Goal: Transaction & Acquisition: Purchase product/service

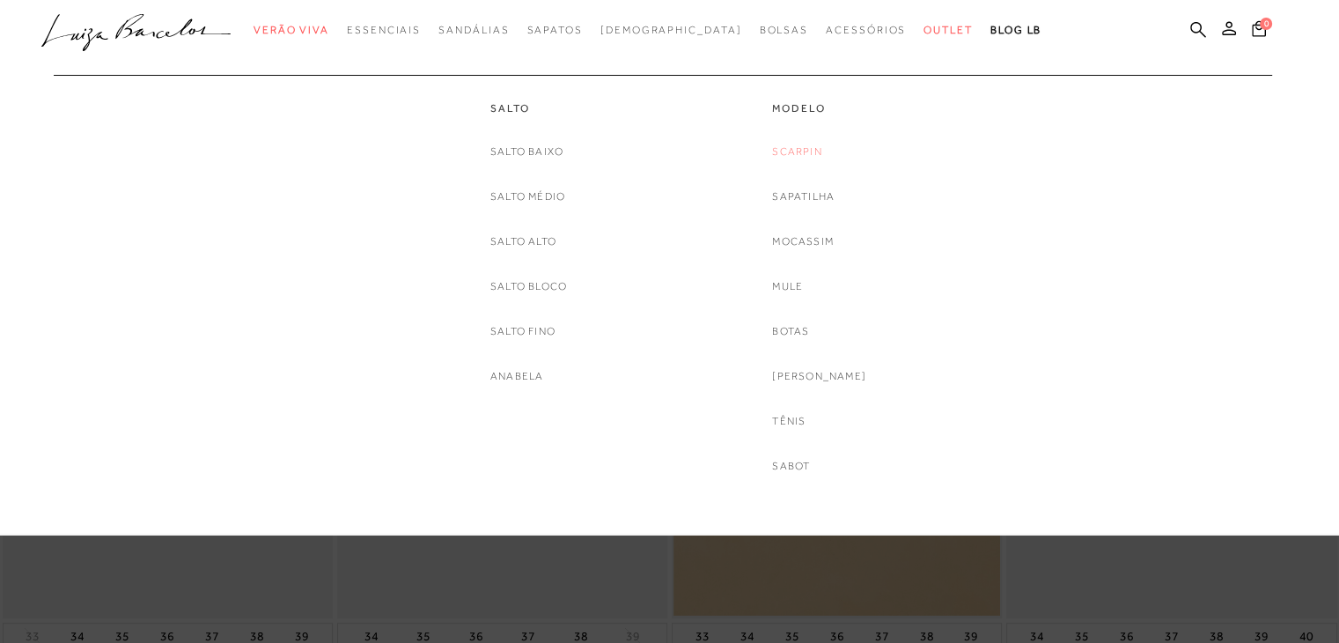
click at [794, 150] on link "Scarpin" at bounding box center [796, 152] width 49 height 18
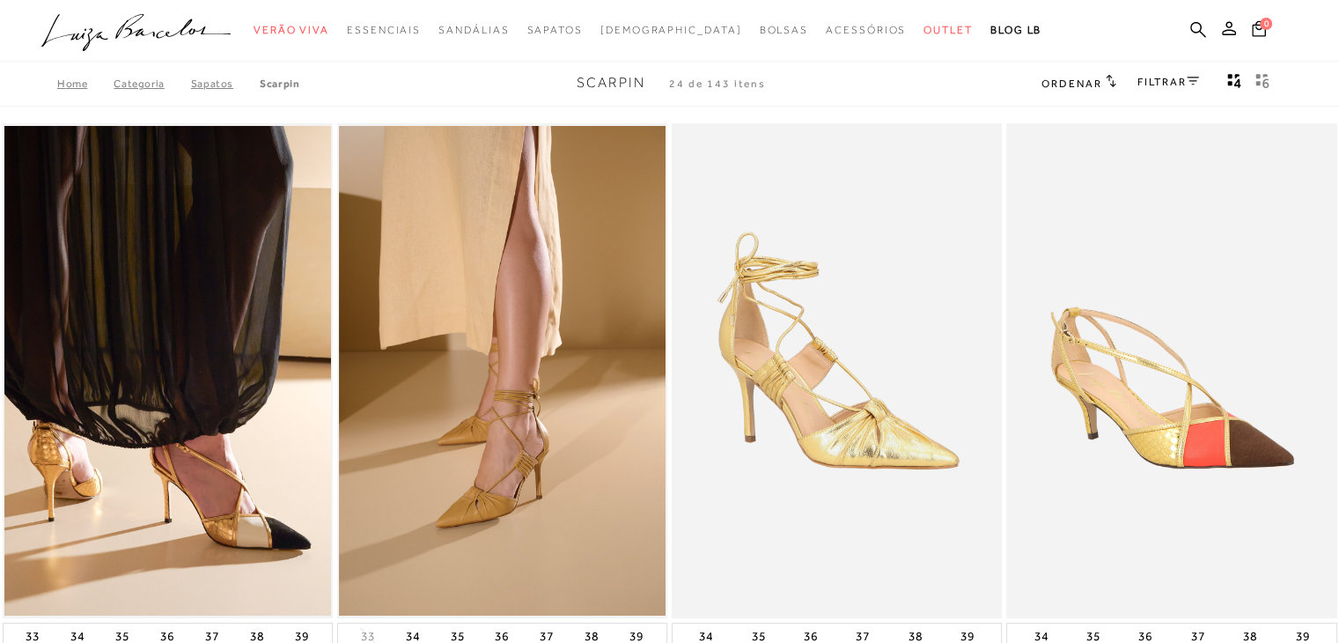
click at [1173, 77] on link "FILTRAR" at bounding box center [1168, 82] width 62 height 12
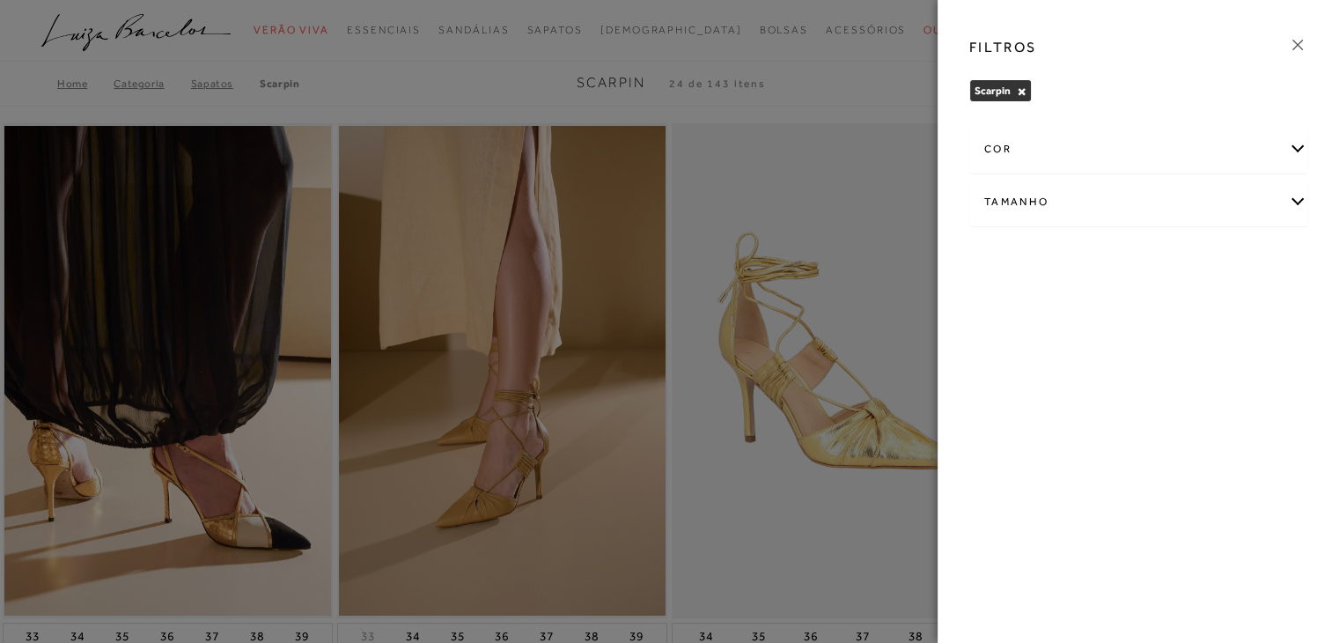
click at [1169, 153] on div "cor" at bounding box center [1138, 149] width 336 height 47
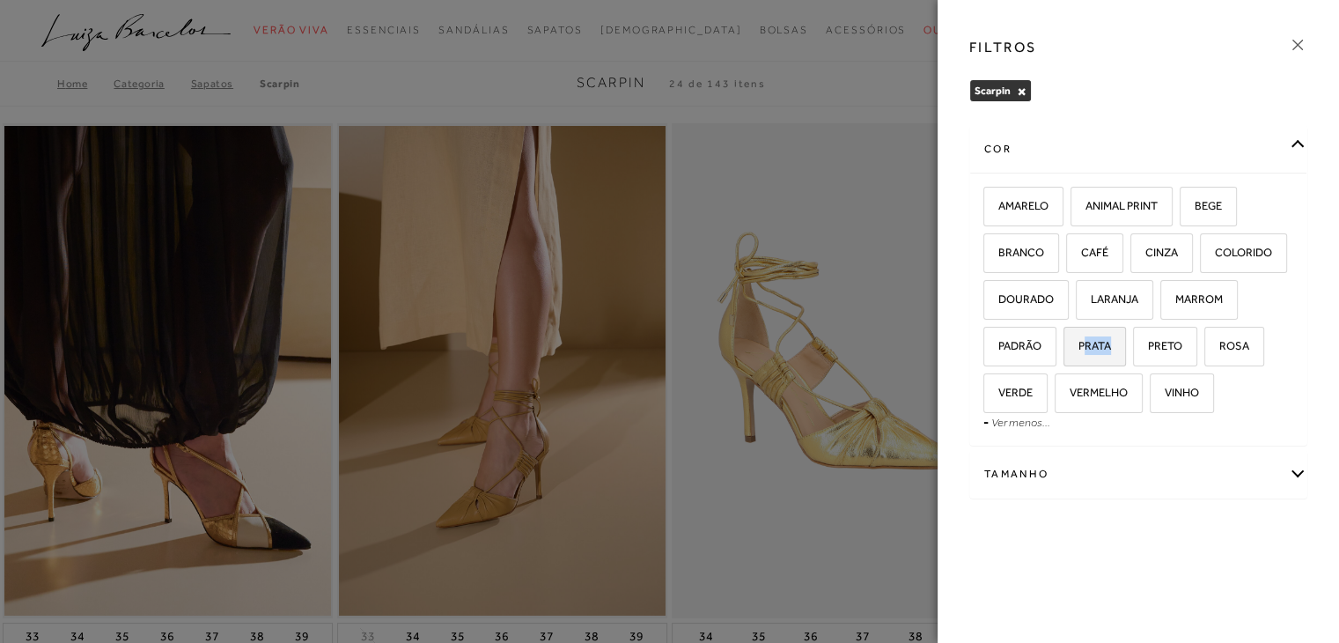
drag, startPoint x: 1086, startPoint y: 349, endPoint x: 1105, endPoint y: 346, distance: 18.8
click at [1105, 346] on span "PRATA" at bounding box center [1088, 345] width 46 height 13
click at [1078, 346] on input "PRATA" at bounding box center [1070, 349] width 18 height 18
checkbox input "true"
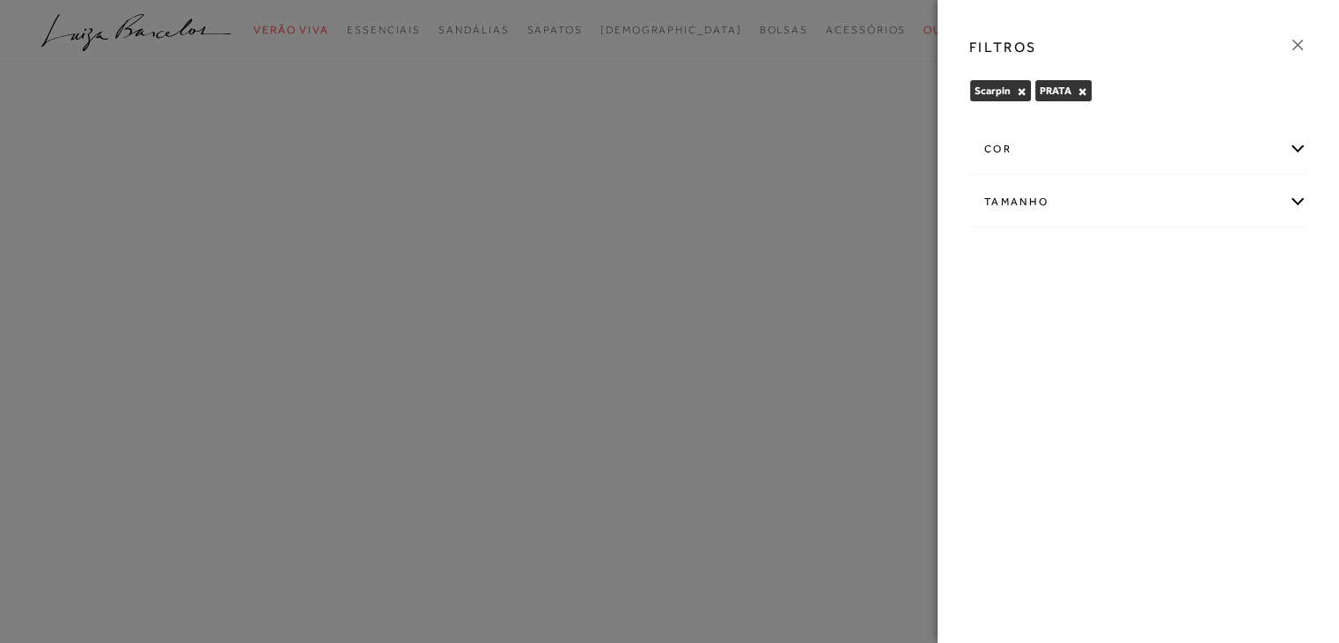
click at [1138, 143] on div "cor" at bounding box center [1138, 149] width 336 height 47
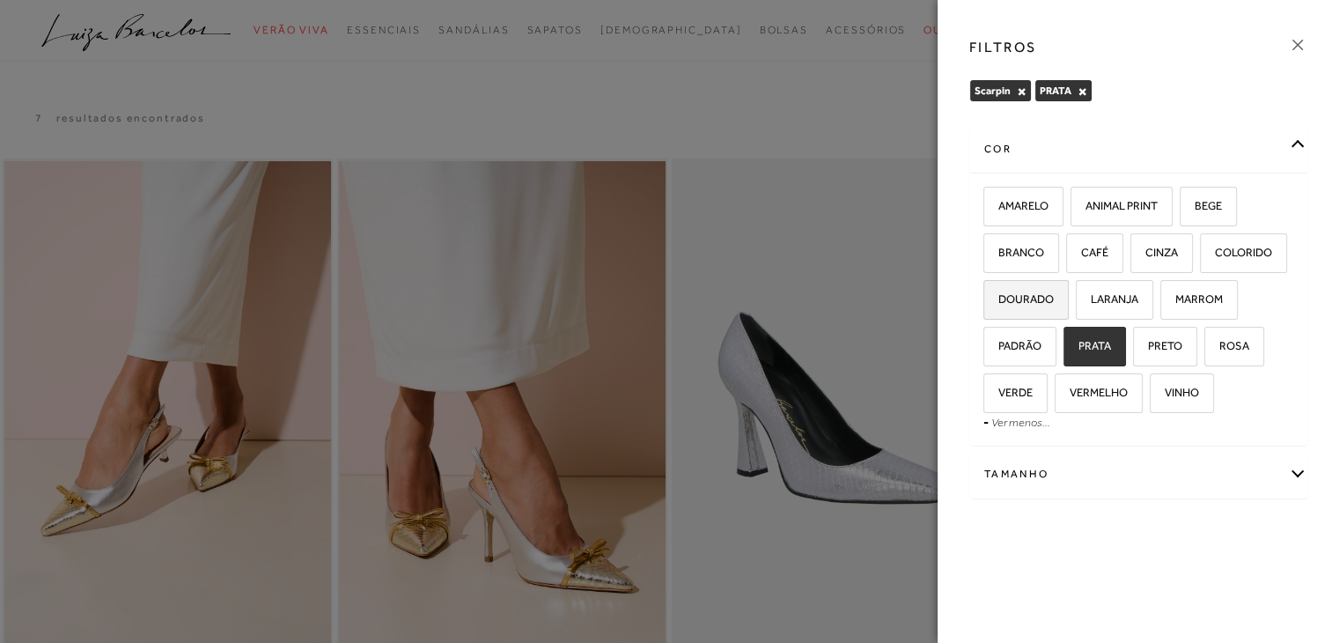
click at [1043, 299] on span "DOURADO" at bounding box center [1019, 298] width 69 height 13
click at [998, 299] on input "DOURADO" at bounding box center [990, 302] width 18 height 18
checkbox input "true"
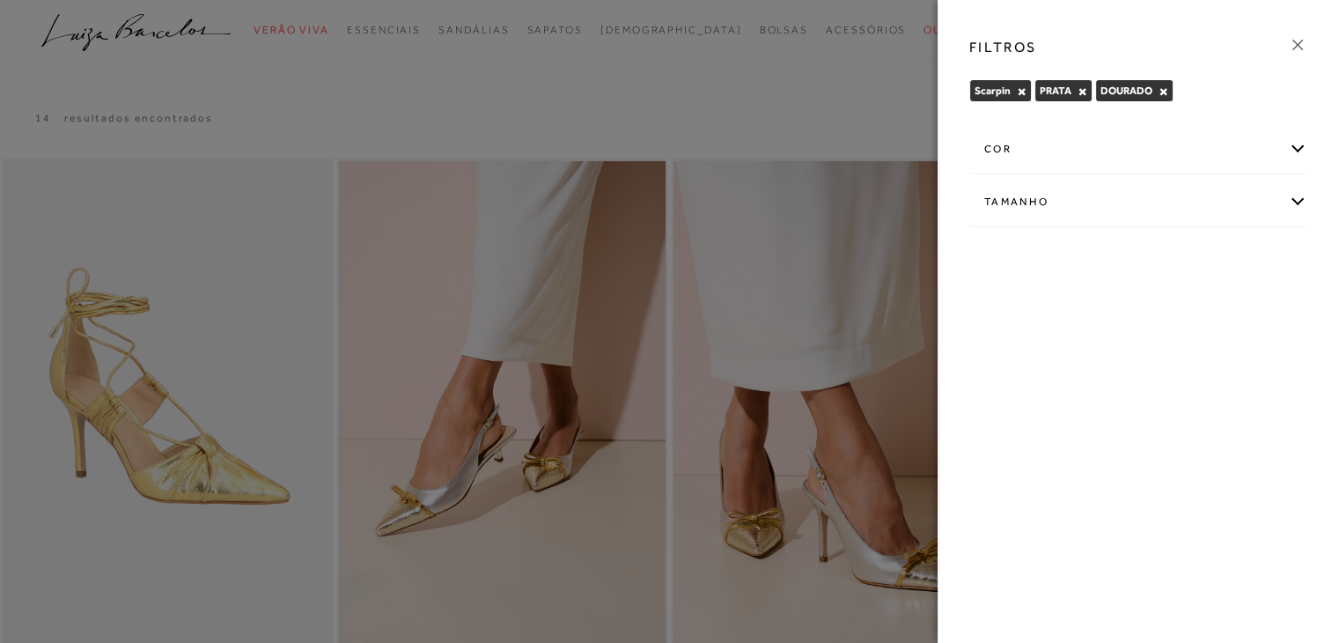
click at [1161, 145] on div "cor" at bounding box center [1138, 149] width 336 height 47
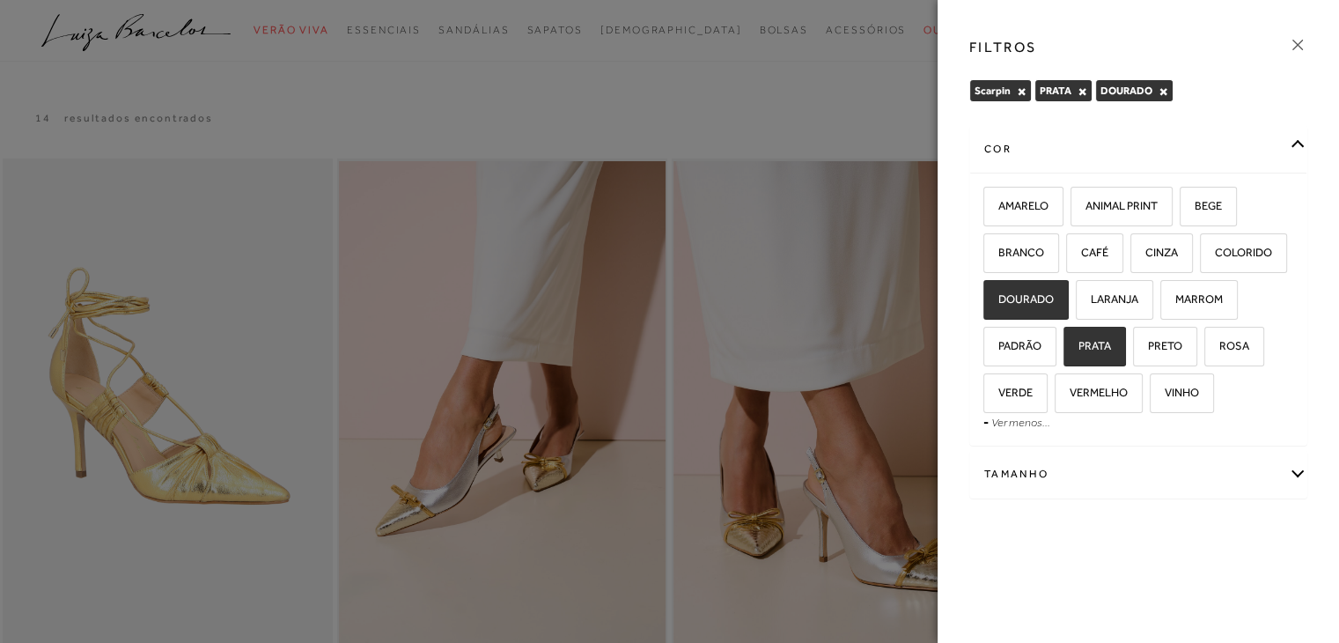
click at [1303, 42] on icon at bounding box center [1297, 44] width 19 height 19
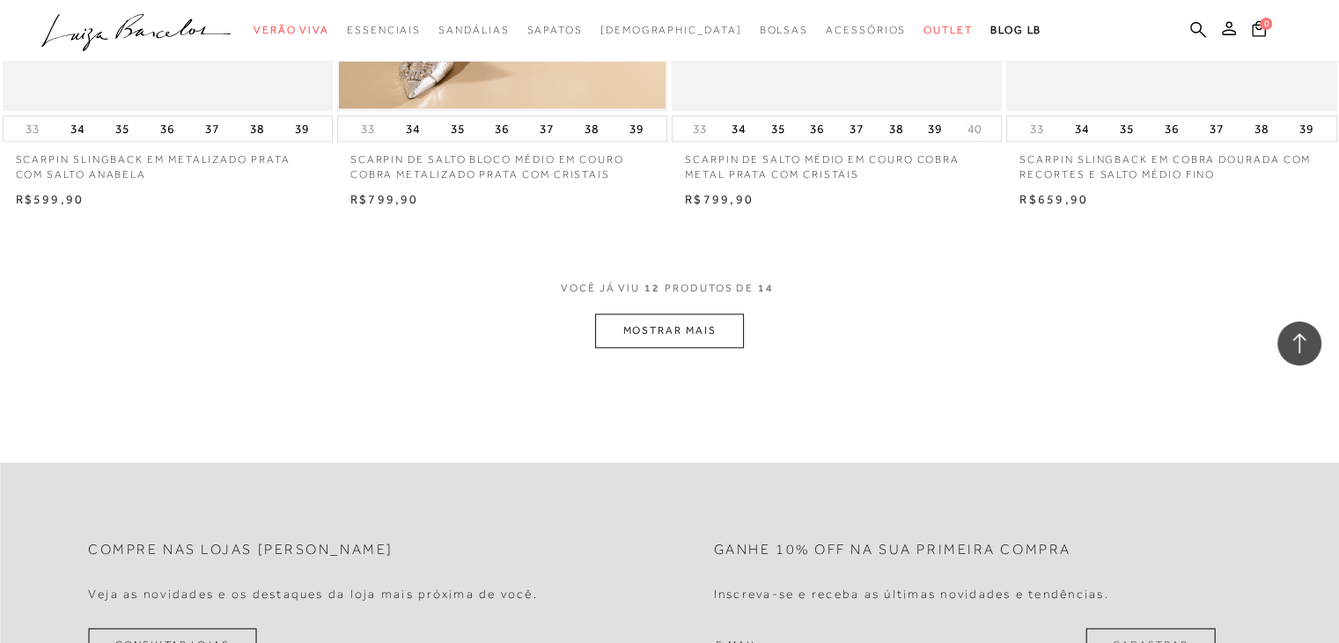
scroll to position [1797, 0]
click at [689, 314] on button "MOSTRAR MAIS" at bounding box center [669, 329] width 148 height 34
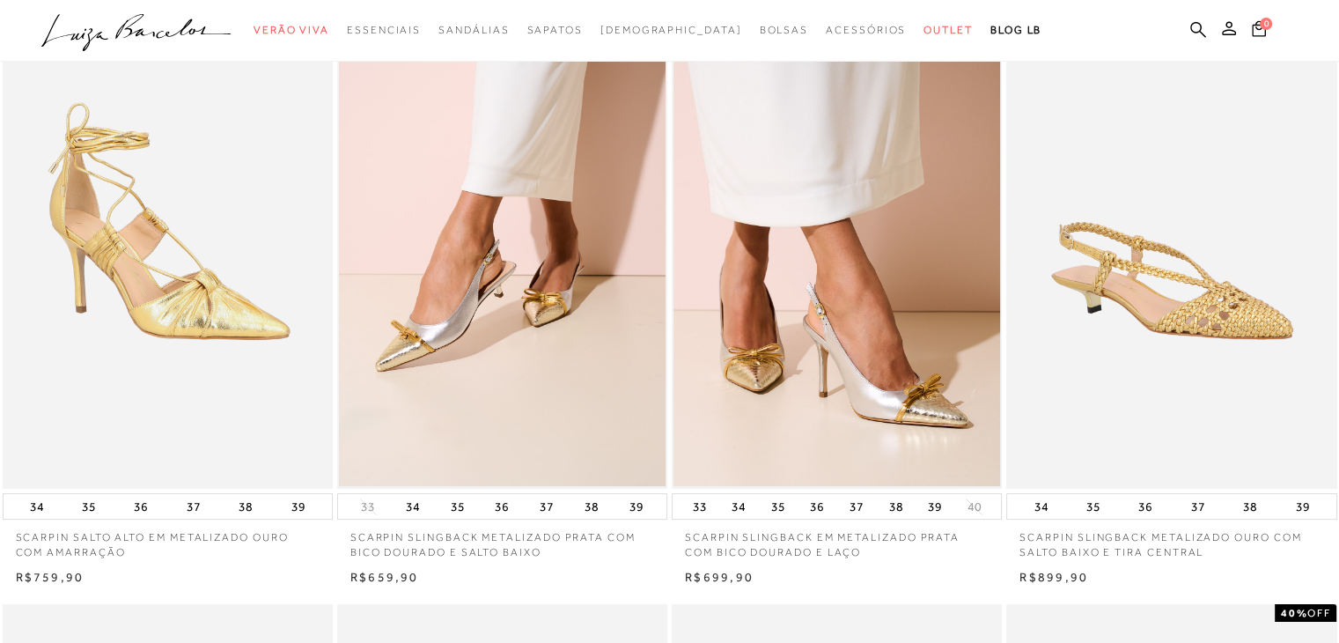
scroll to position [0, 0]
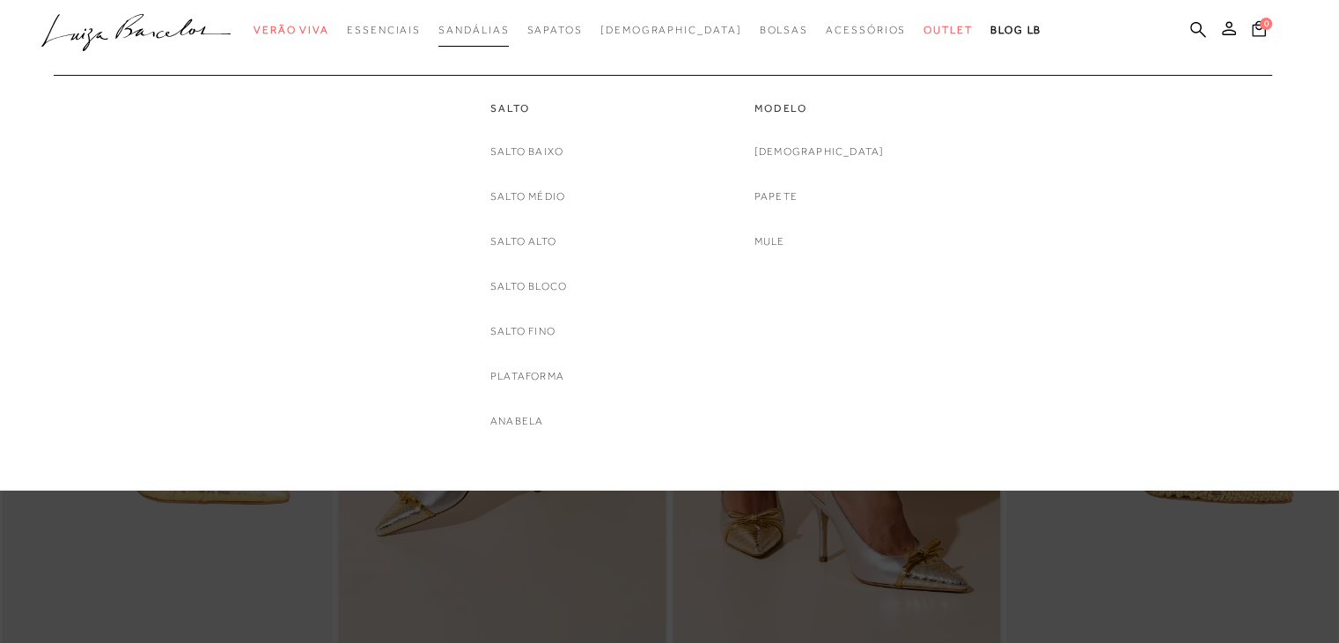
click at [493, 32] on span "Sandálias" at bounding box center [473, 30] width 70 height 12
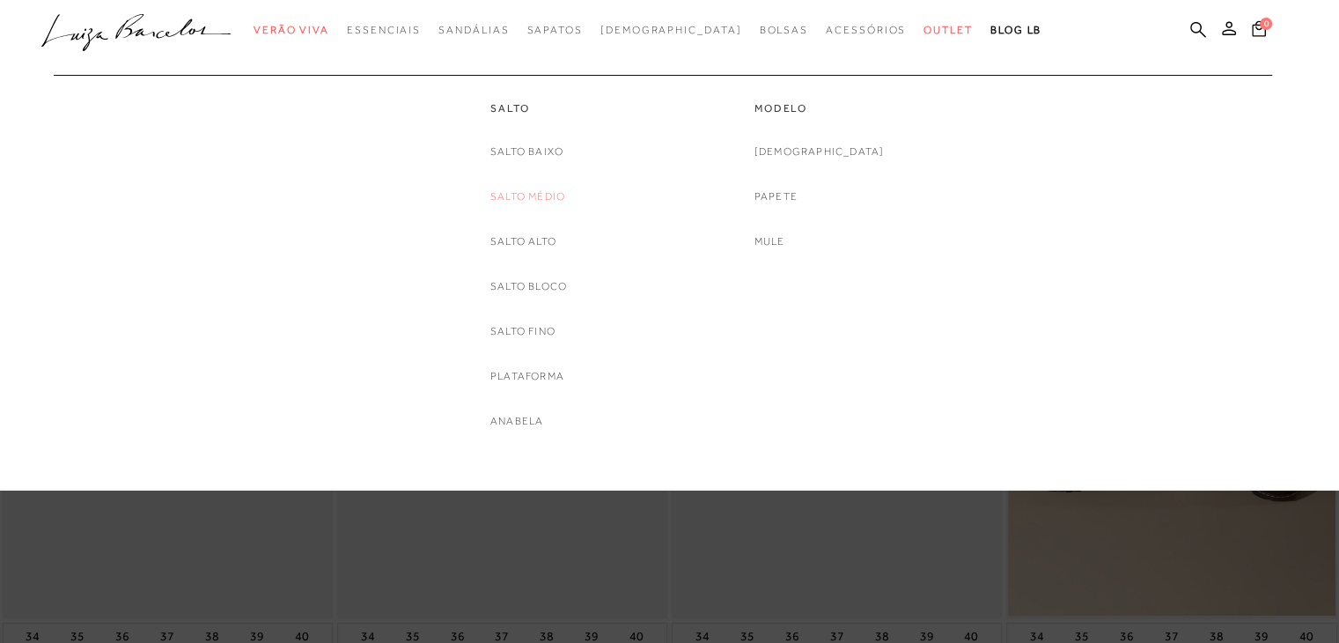
click at [533, 200] on link "Salto Médio" at bounding box center [527, 196] width 75 height 18
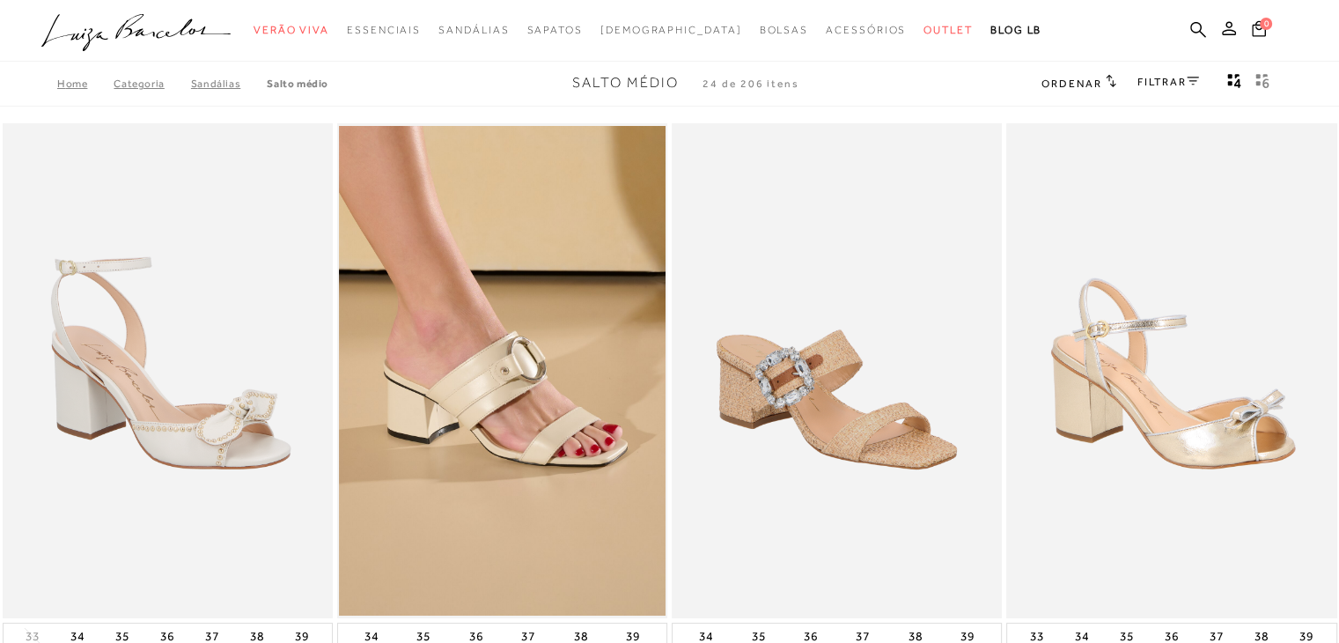
click at [303, 82] on link "Salto Médio" at bounding box center [298, 83] width 62 height 12
click at [217, 81] on link "SANDÁLIAS" at bounding box center [229, 83] width 76 height 12
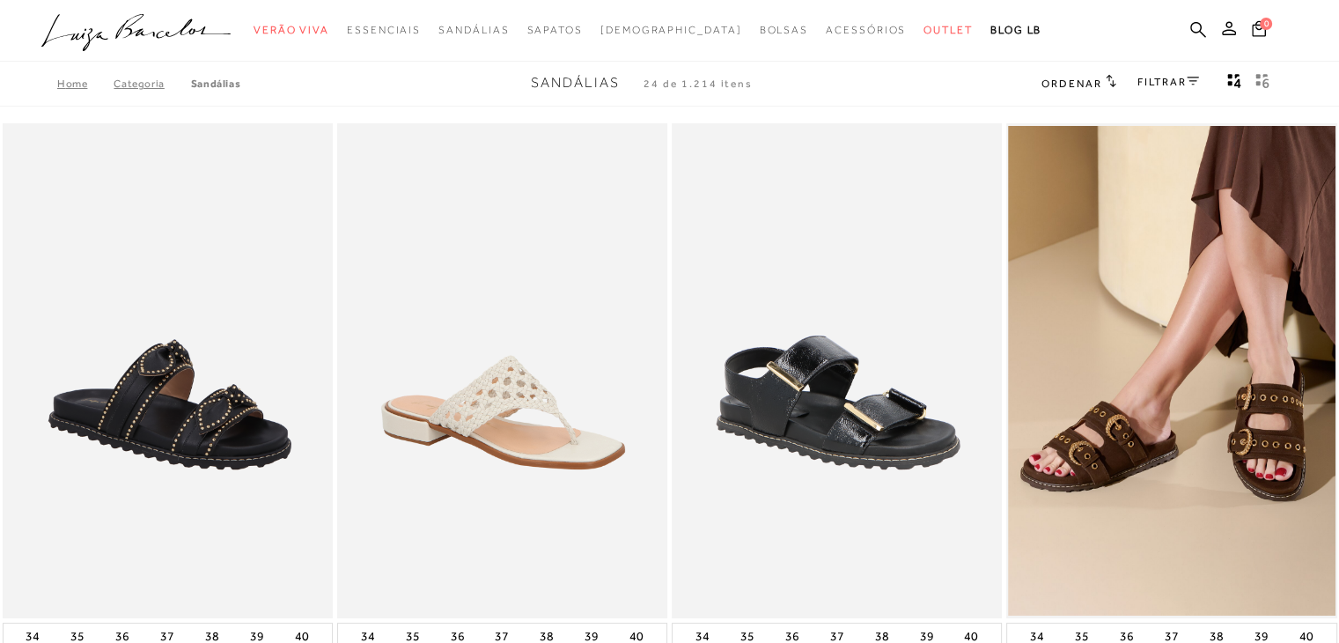
click at [1167, 81] on link "FILTRAR" at bounding box center [1168, 82] width 62 height 12
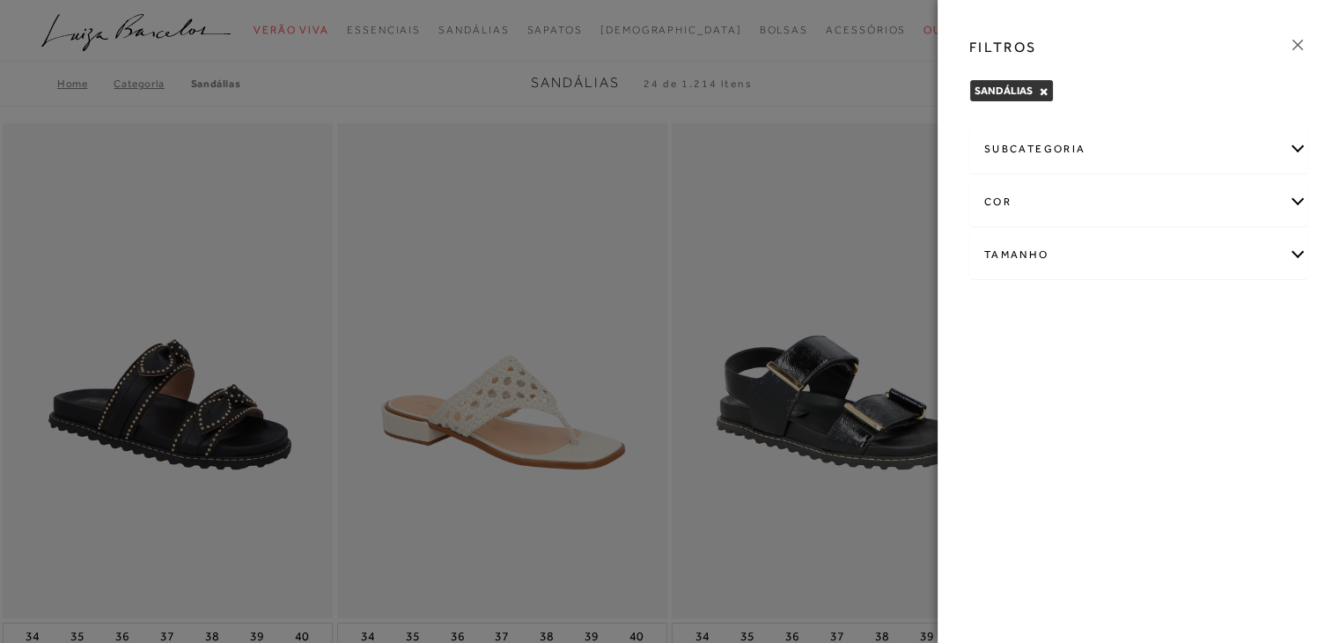
click at [1135, 159] on div "subcategoria" at bounding box center [1138, 149] width 336 height 47
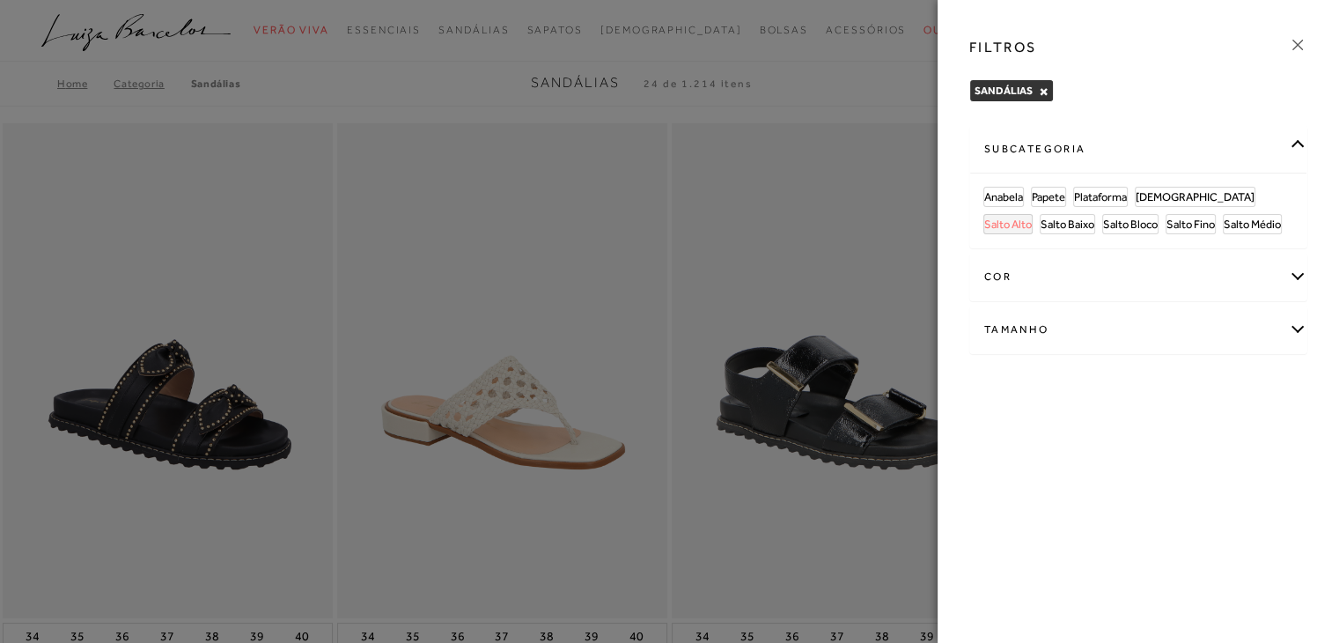
click at [1032, 217] on span "Salto Alto" at bounding box center [1008, 223] width 48 height 13
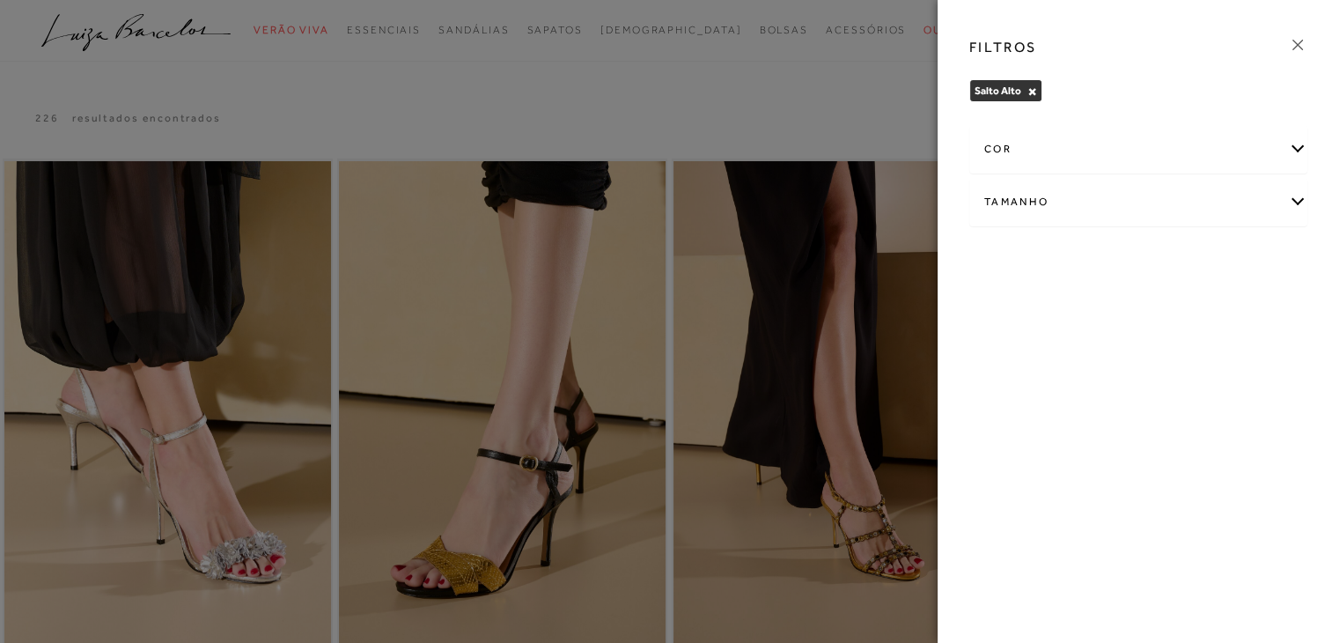
click at [1300, 151] on div "cor" at bounding box center [1138, 149] width 336 height 47
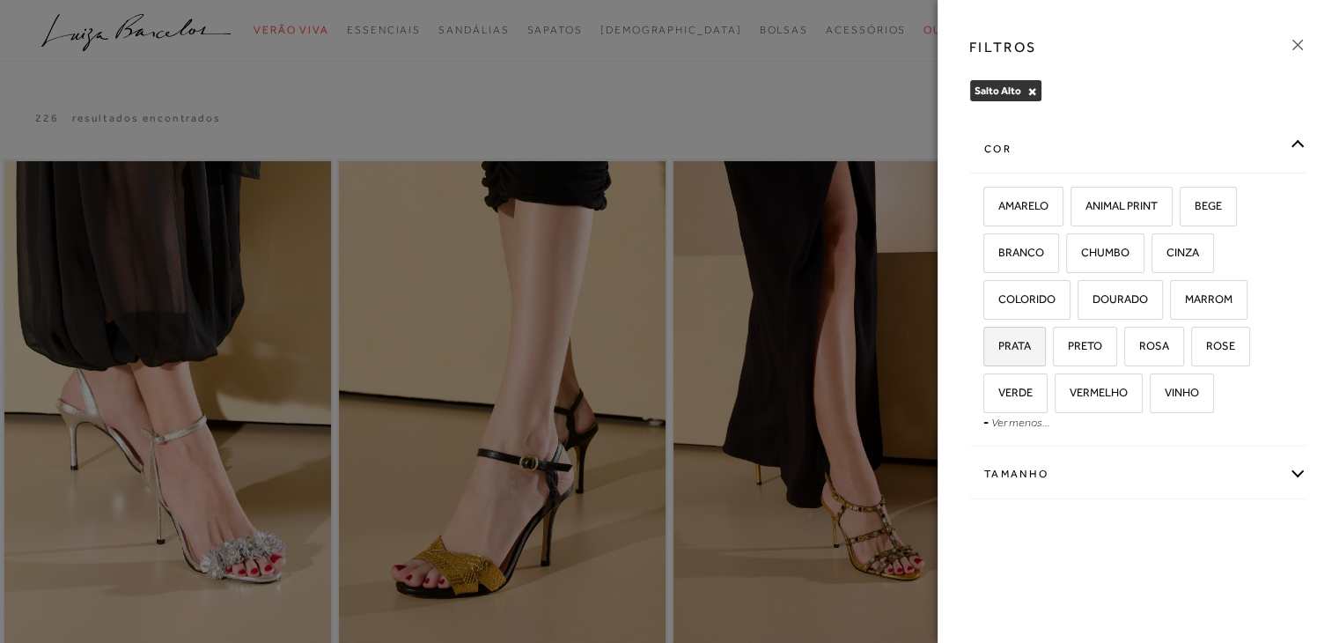
click at [1010, 348] on span "PRATA" at bounding box center [1008, 345] width 46 height 13
click at [998, 348] on input "PRATA" at bounding box center [990, 349] width 18 height 18
checkbox input "true"
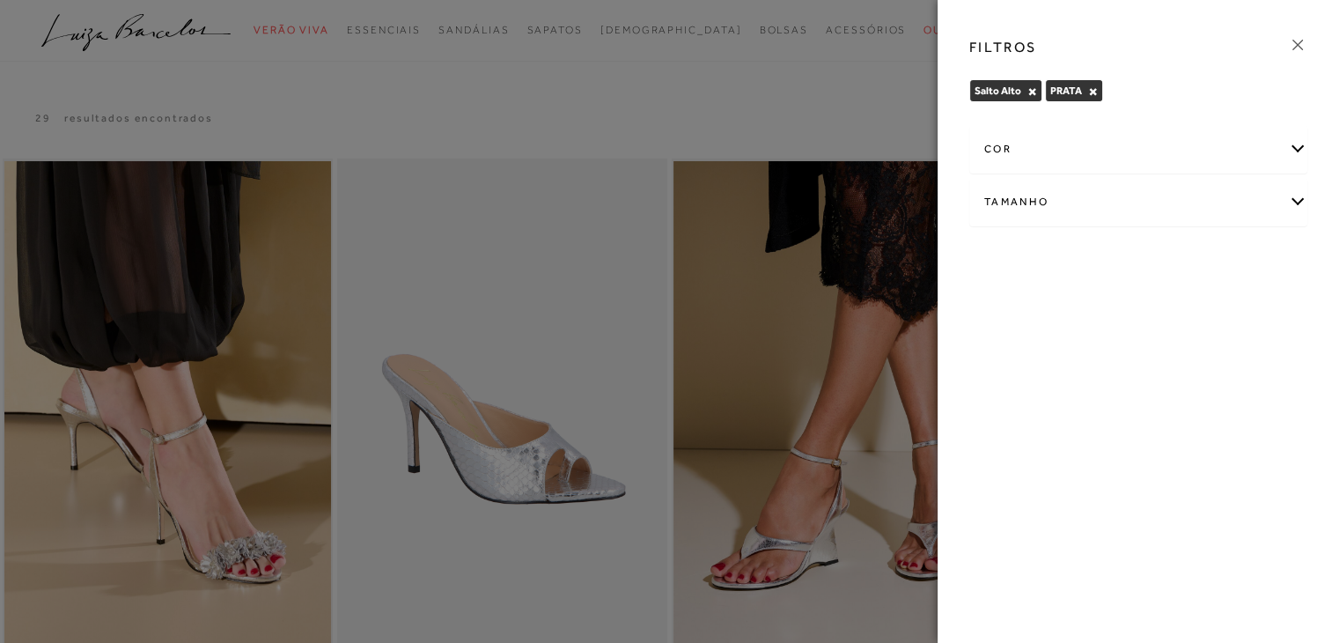
click at [1227, 137] on div "cor" at bounding box center [1138, 149] width 336 height 47
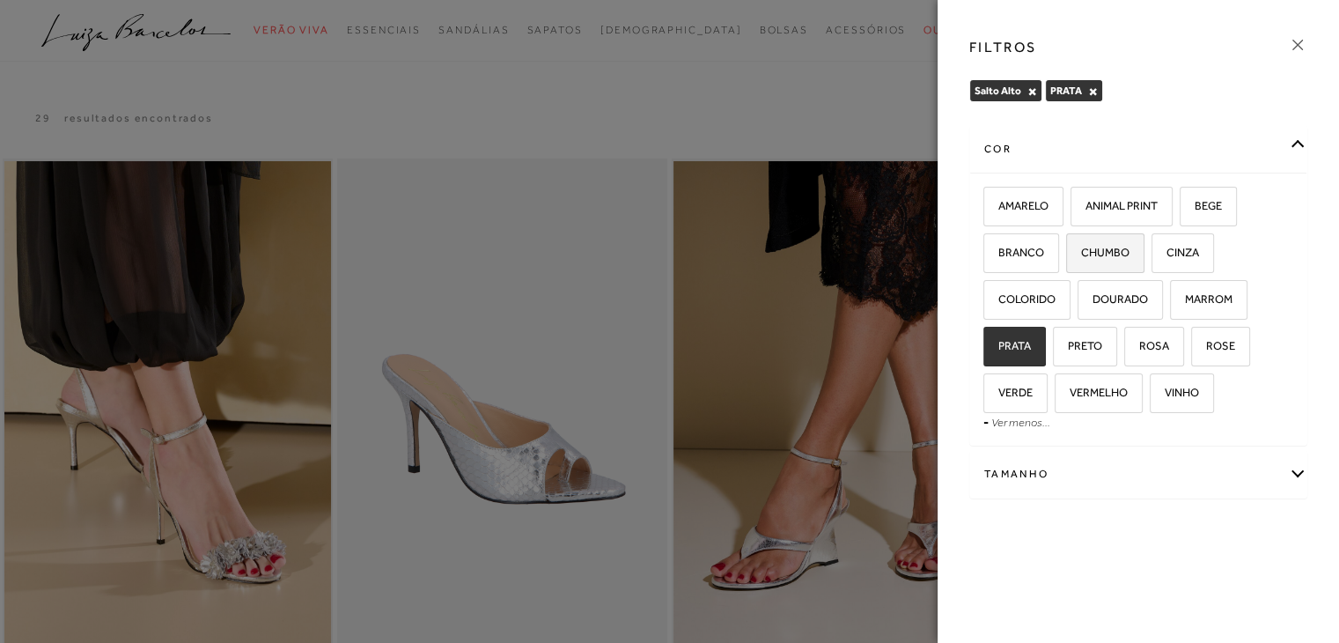
click at [1100, 257] on span "CHUMBO" at bounding box center [1099, 252] width 62 height 13
click at [1081, 257] on input "CHUMBO" at bounding box center [1072, 255] width 18 height 18
checkbox input "true"
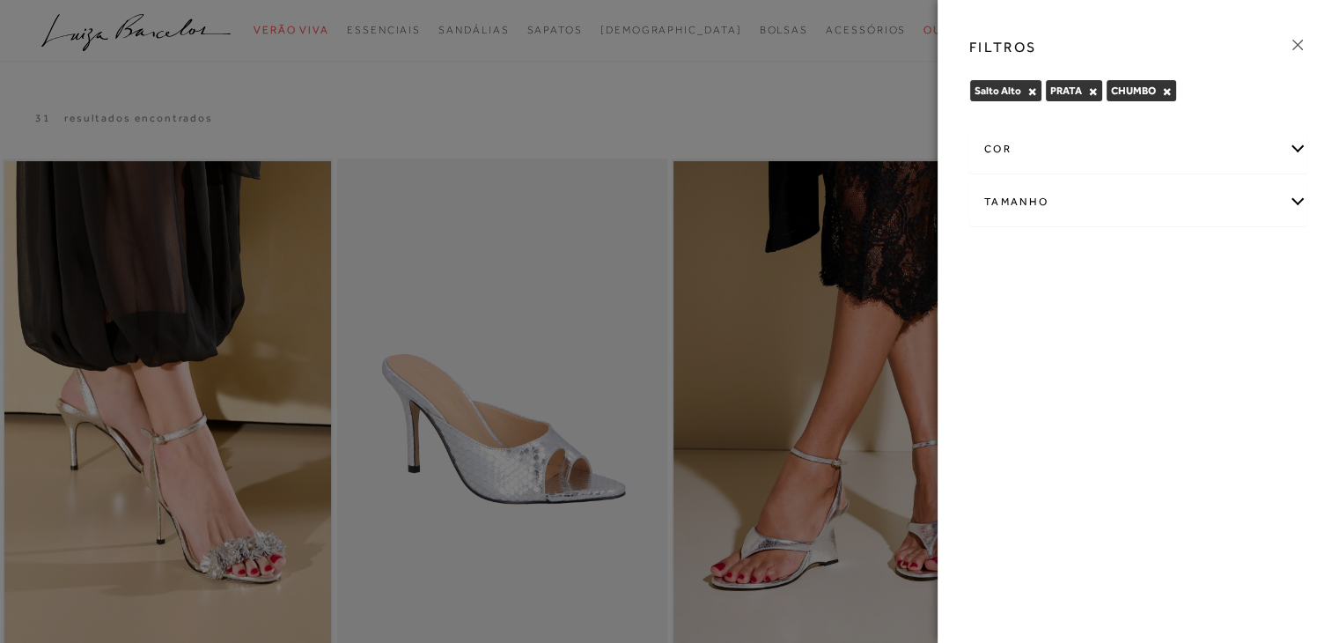
click at [1279, 142] on div "cor" at bounding box center [1138, 149] width 336 height 47
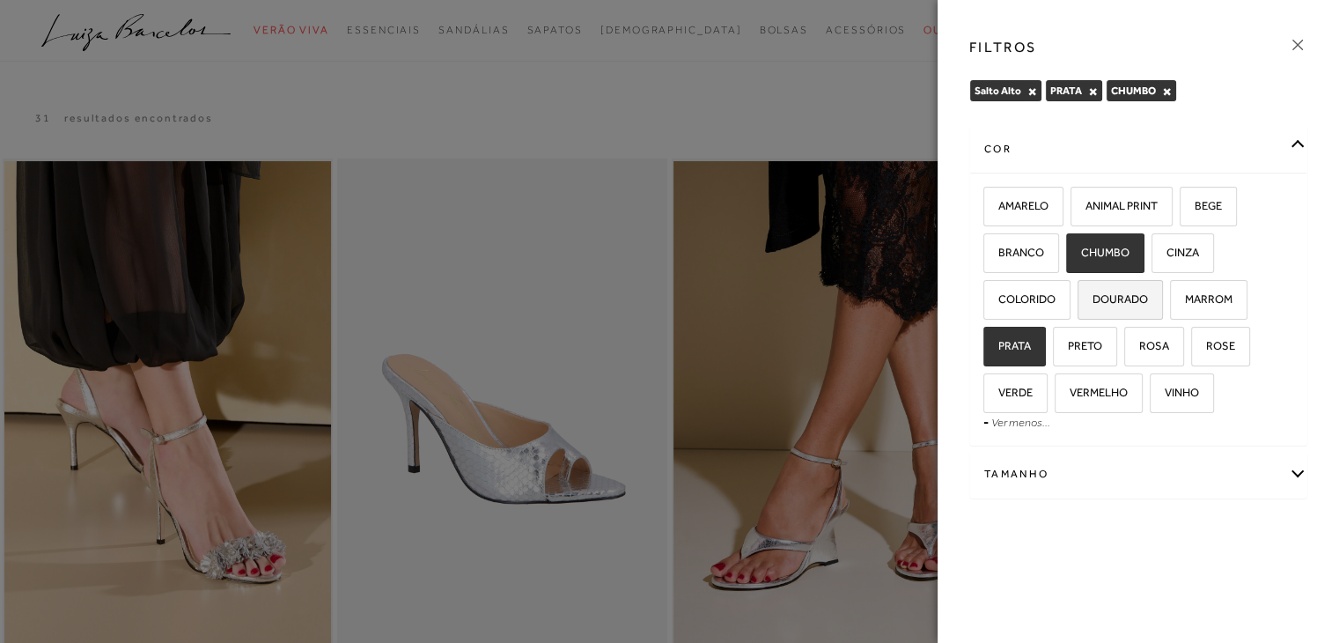
click at [1109, 292] on span "DOURADO" at bounding box center [1113, 298] width 69 height 13
click at [1092, 293] on input "DOURADO" at bounding box center [1084, 302] width 18 height 18
checkbox input "true"
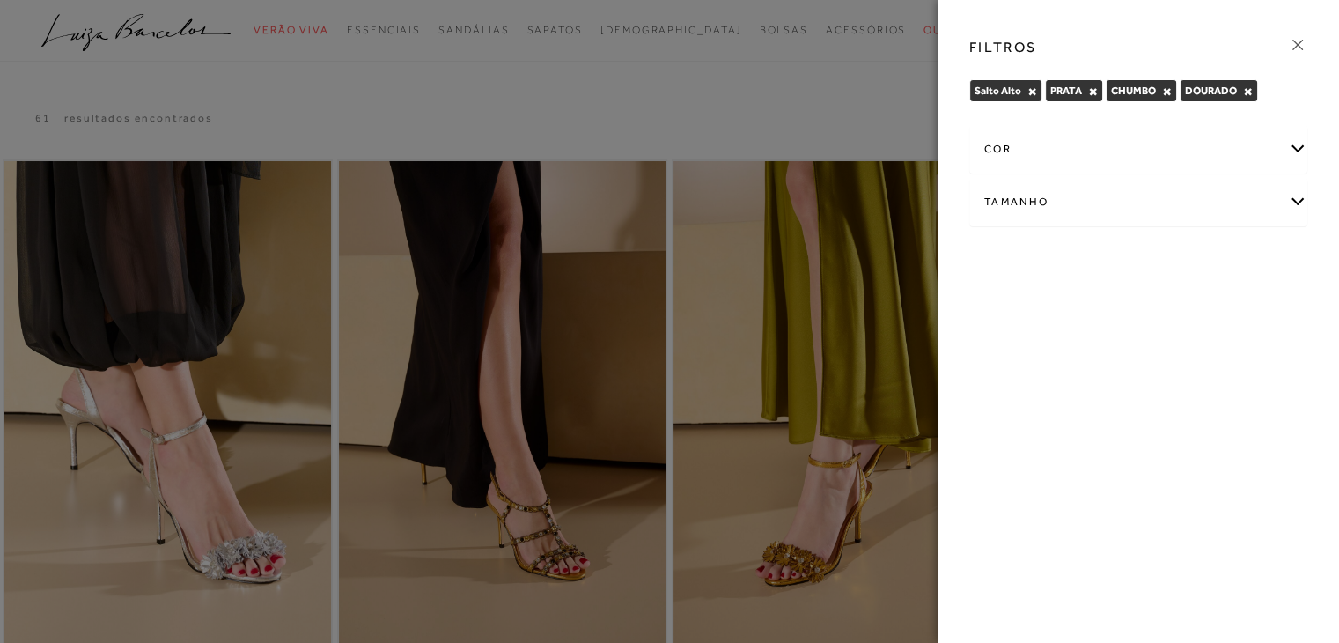
click at [1295, 48] on icon at bounding box center [1297, 44] width 19 height 19
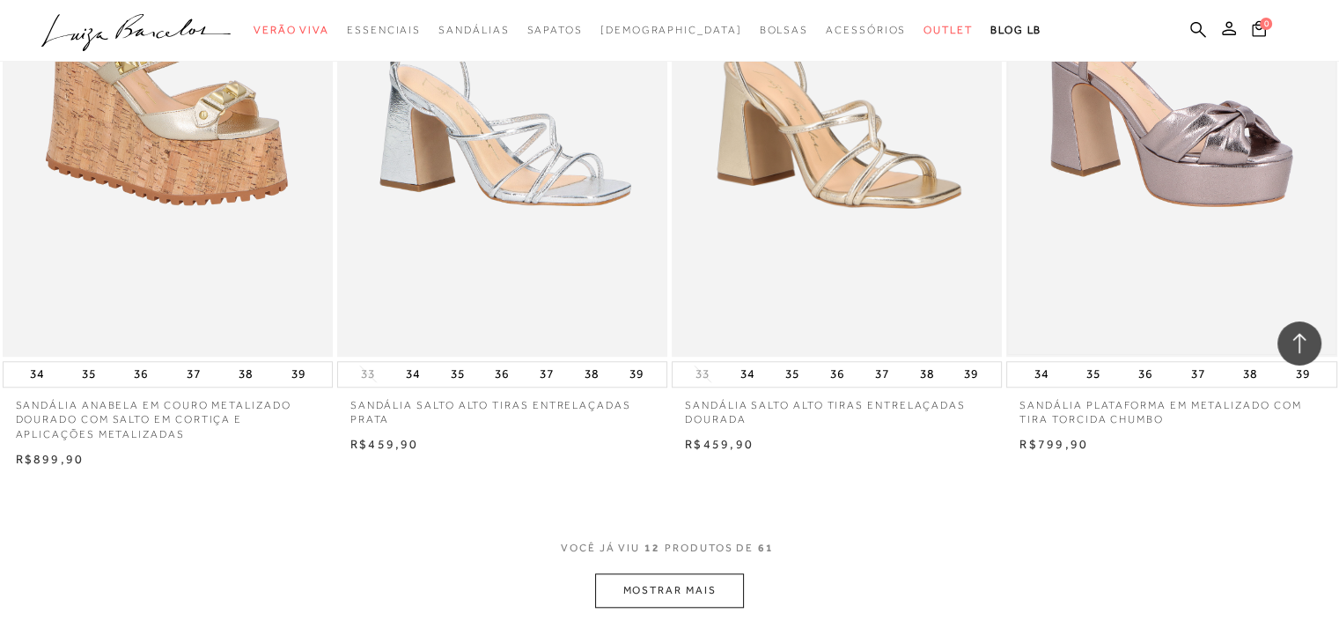
scroll to position [1517, 0]
click at [665, 589] on button "MOSTRAR MAIS" at bounding box center [669, 590] width 148 height 34
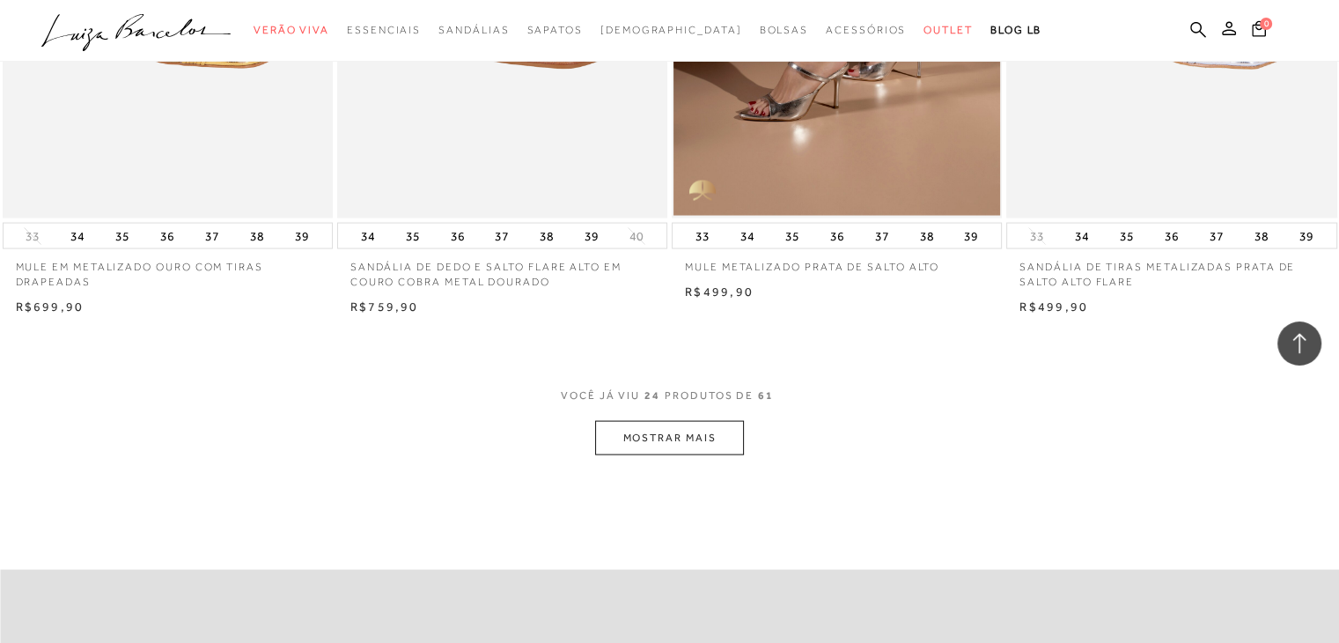
scroll to position [3500, 0]
click at [687, 430] on button "MOSTRAR MAIS" at bounding box center [669, 438] width 148 height 34
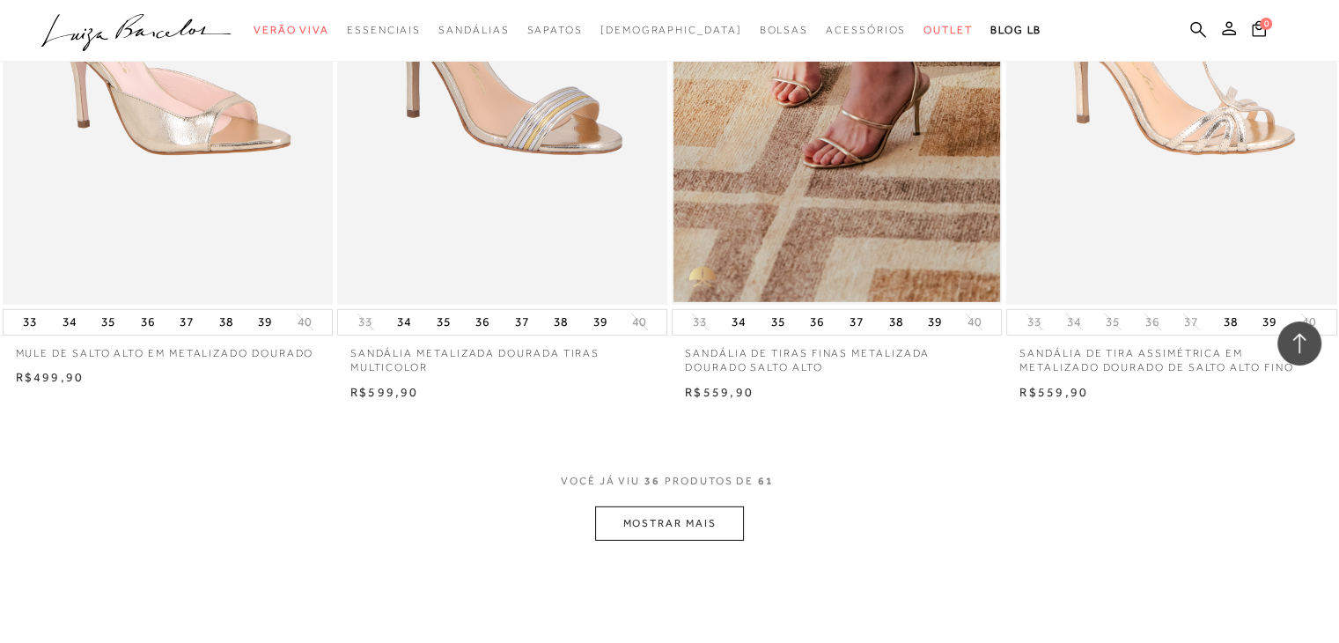
scroll to position [5245, 0]
click at [629, 535] on button "MOSTRAR MAIS" at bounding box center [669, 522] width 148 height 34
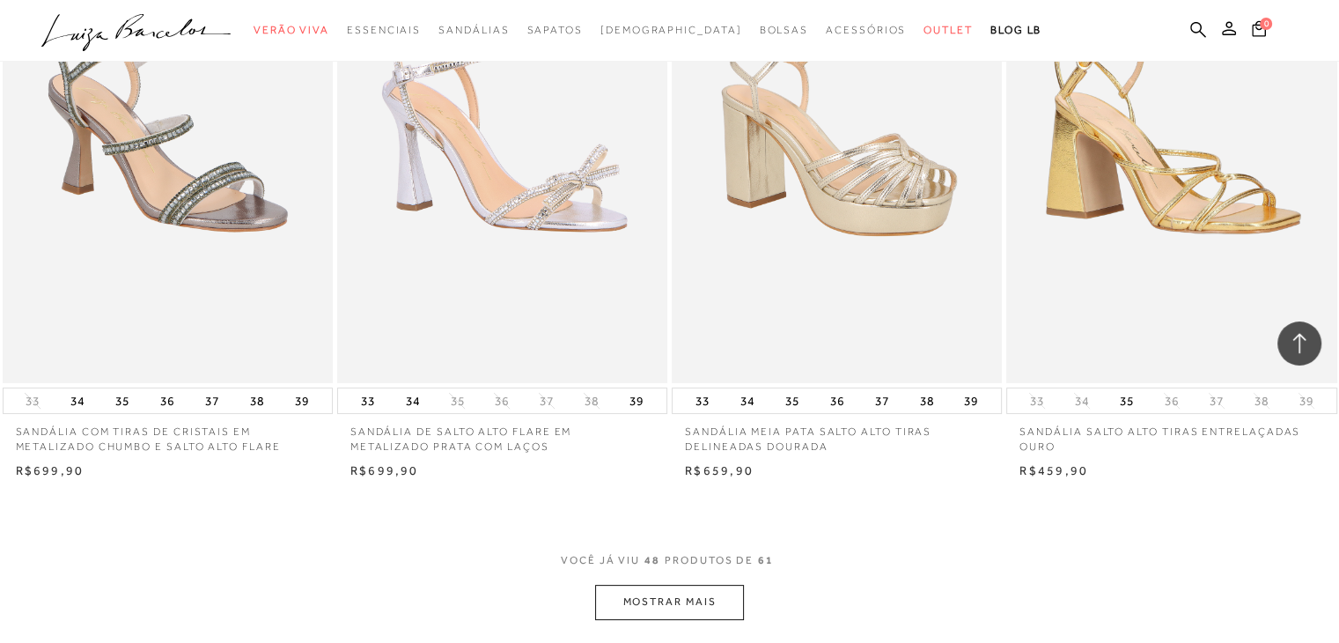
scroll to position [6998, 0]
click at [655, 595] on button "MOSTRAR MAIS" at bounding box center [669, 600] width 148 height 34
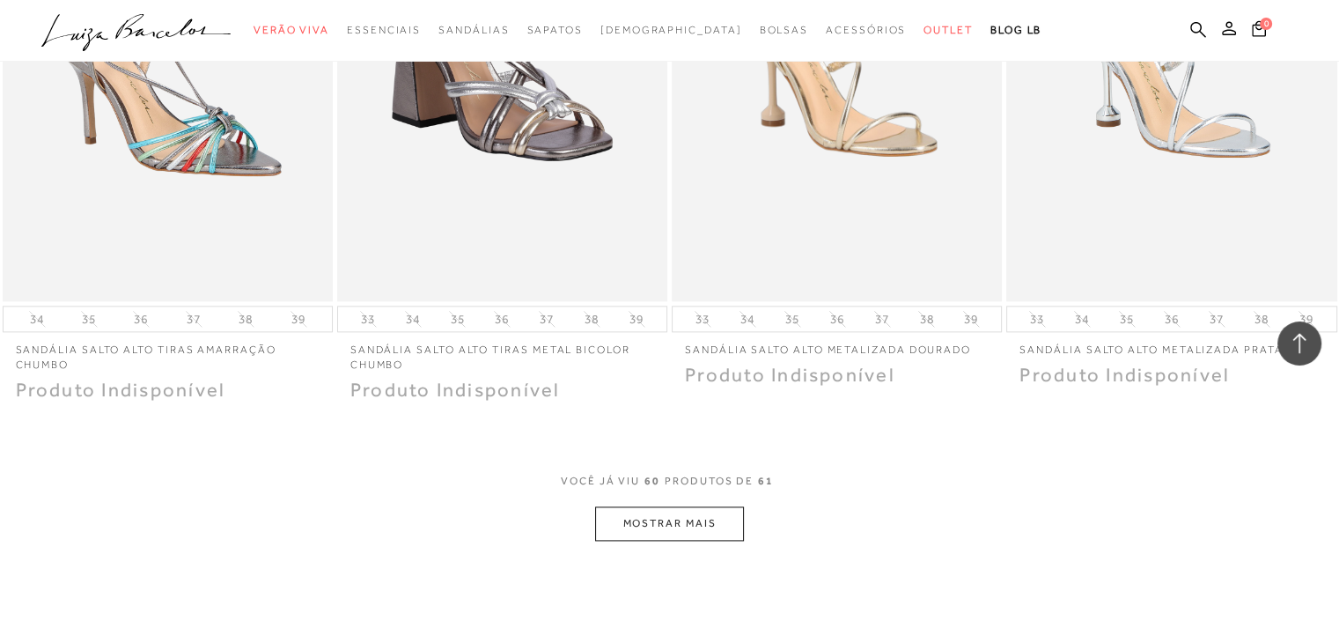
scroll to position [8910, 0]
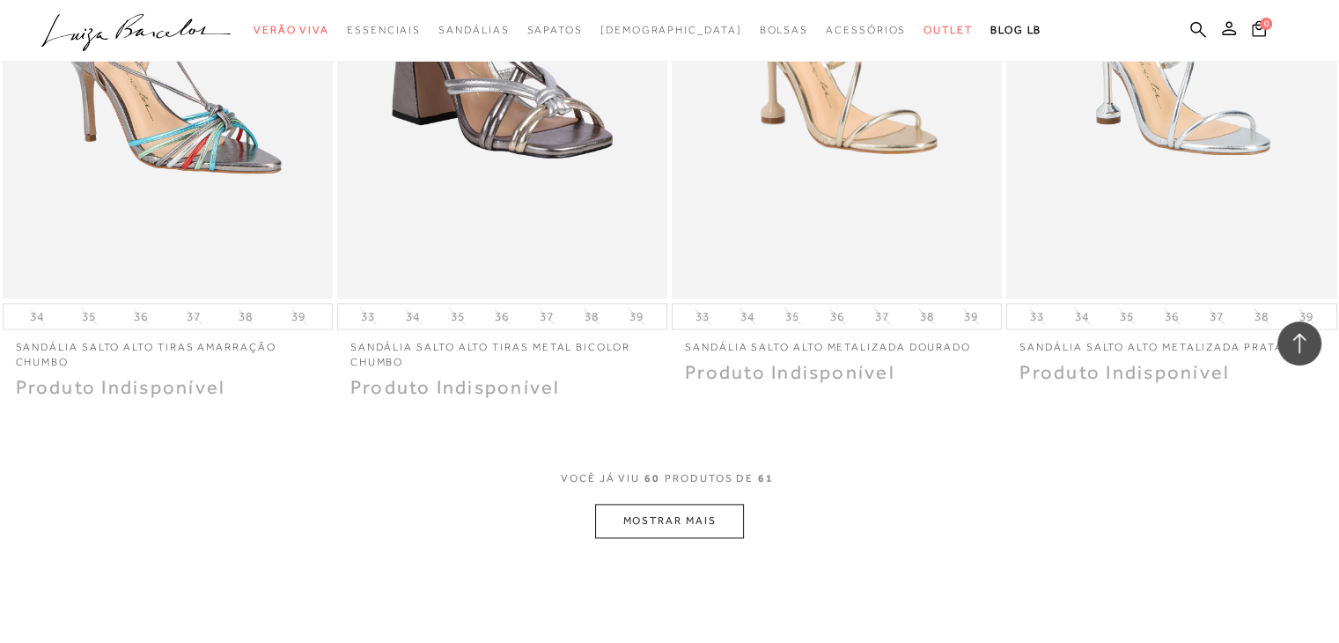
click at [645, 515] on button "MOSTRAR MAIS" at bounding box center [669, 520] width 148 height 34
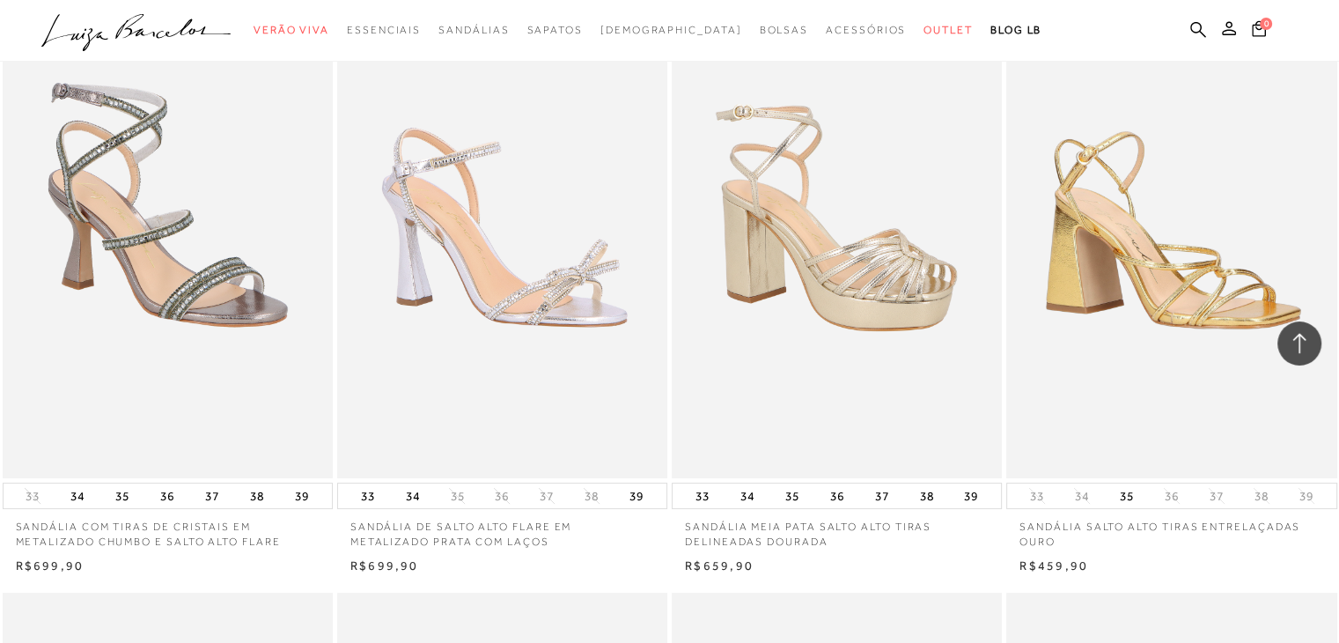
scroll to position [6901, 0]
